Goal: Find specific page/section: Find specific page/section

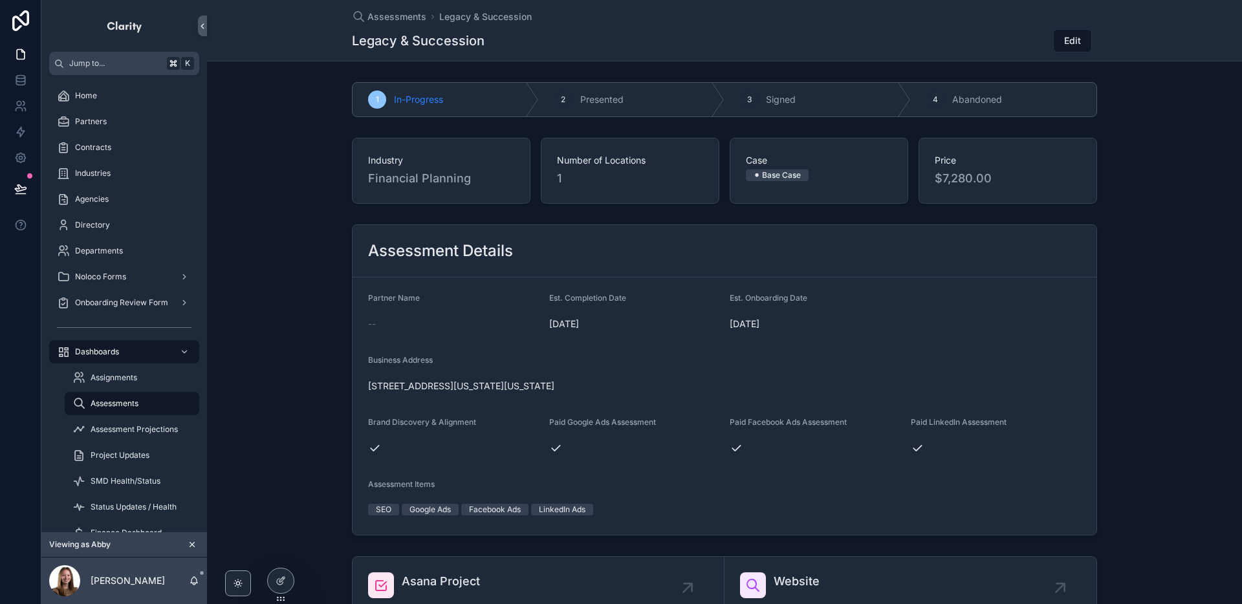
scroll to position [580, 0]
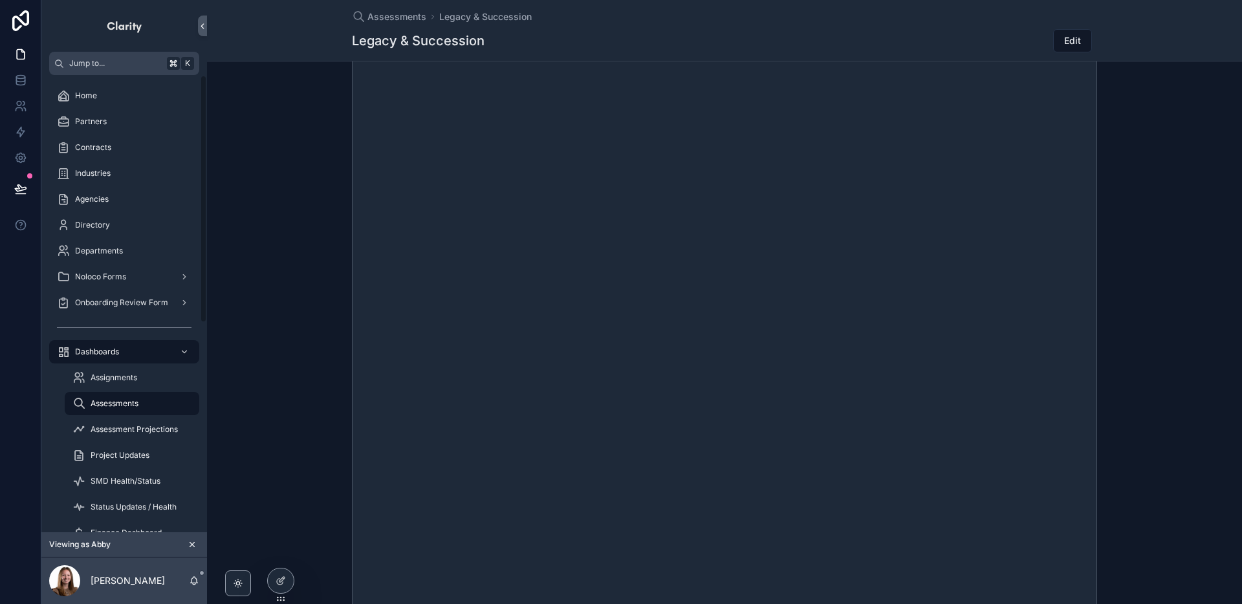
click at [118, 402] on span "Assessments" at bounding box center [115, 404] width 48 height 10
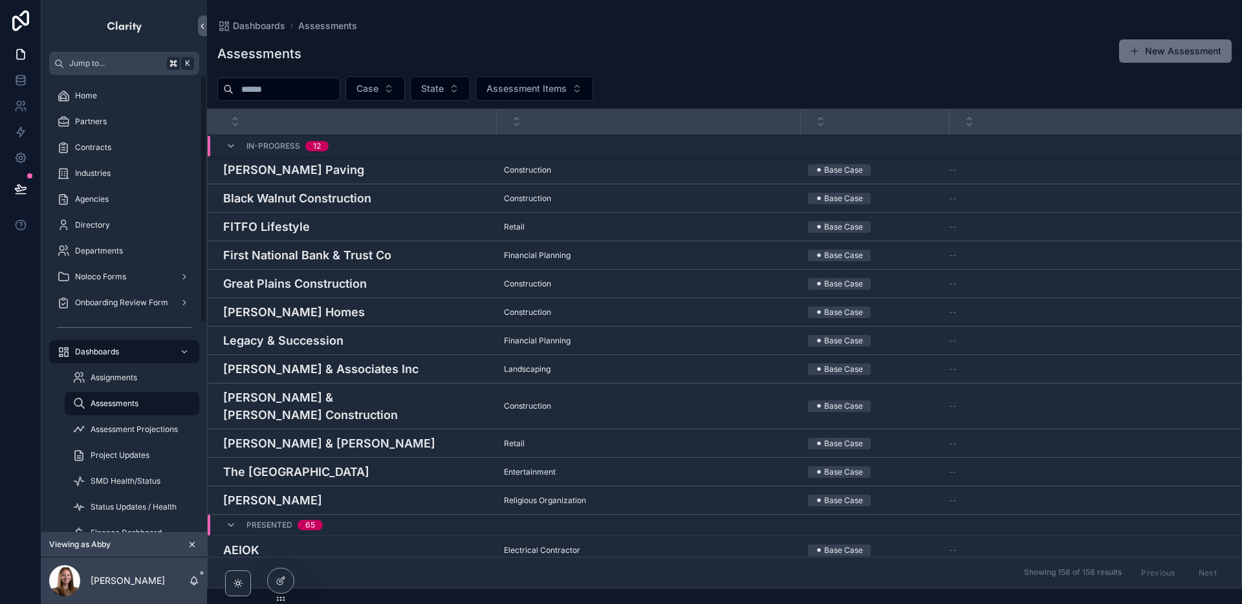
click at [126, 279] on div "Noloco Forms" at bounding box center [124, 277] width 135 height 21
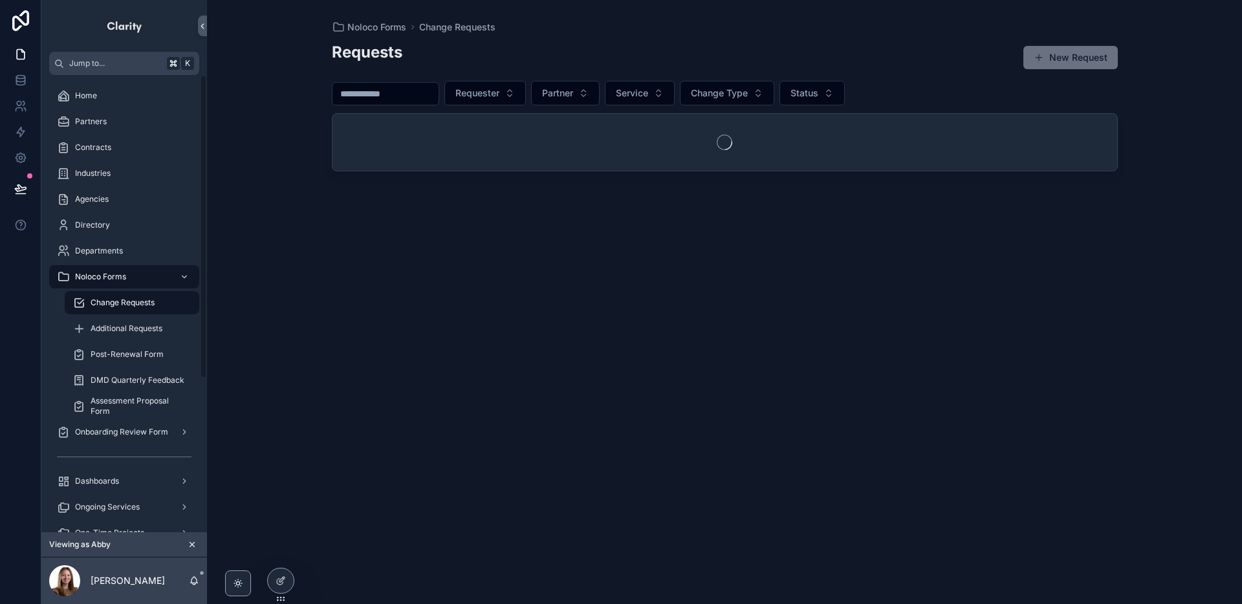
click at [142, 335] on div "Additional Requests" at bounding box center [131, 328] width 119 height 21
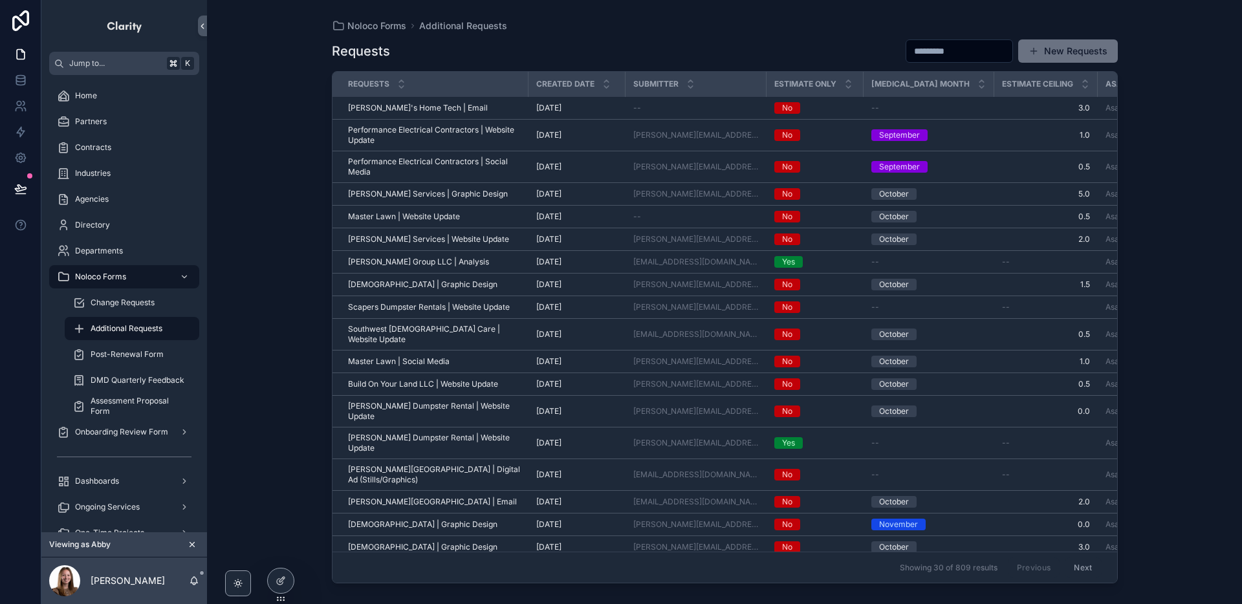
click at [1106, 110] on link "Asana Task" at bounding box center [1127, 108] width 42 height 10
